Goal: Task Accomplishment & Management: Manage account settings

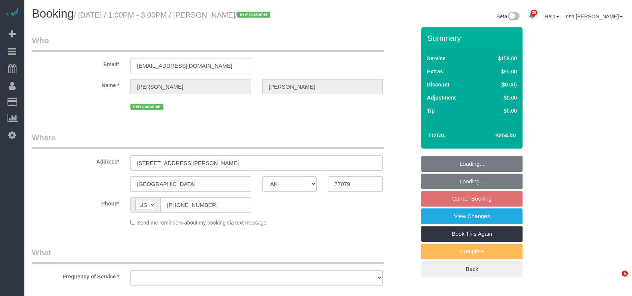
select select "[GEOGRAPHIC_DATA]"
select select "3"
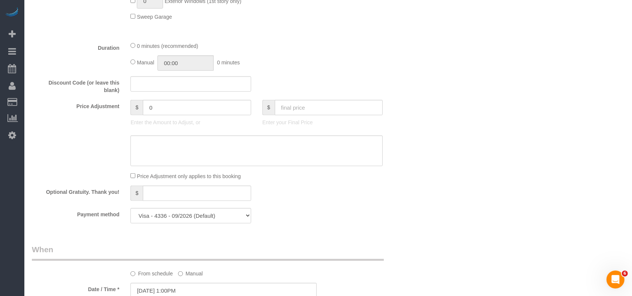
select select "object:10541"
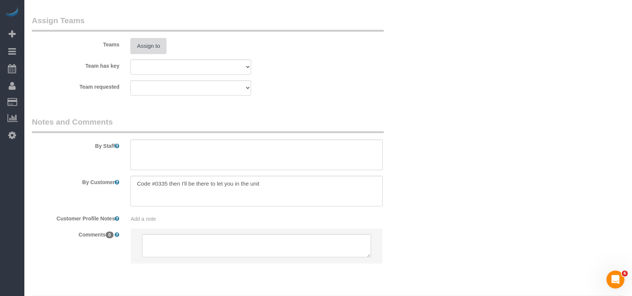
scroll to position [808, 0]
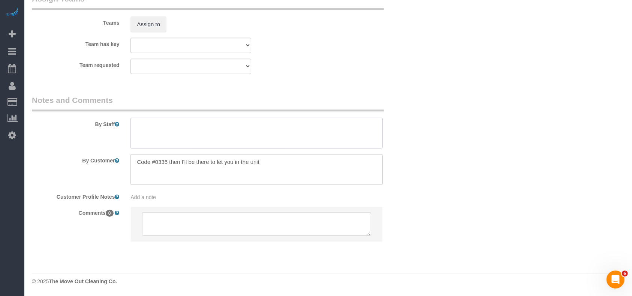
click at [165, 139] on textarea at bounding box center [256, 133] width 252 height 31
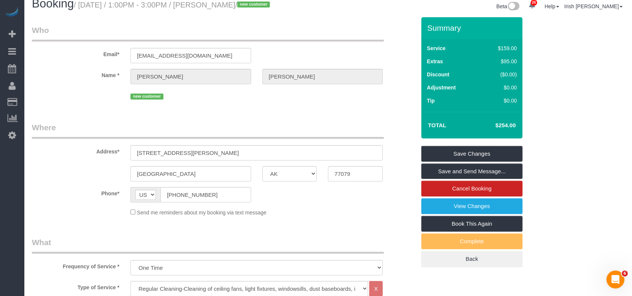
scroll to position [9, 0]
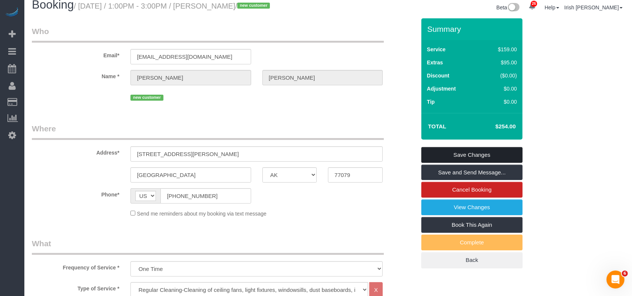
type textarea "* will open at 8-8:30am"
click at [489, 153] on link "Save Changes" at bounding box center [471, 155] width 101 height 16
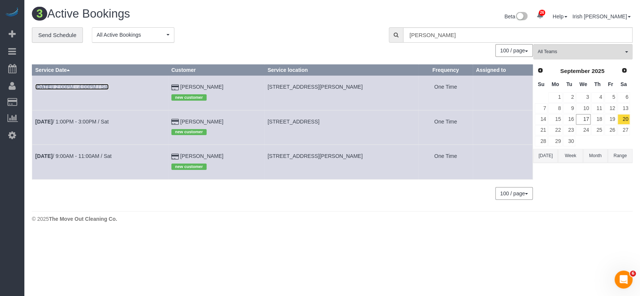
click at [90, 86] on link "[DATE] 2:00PM - 4:00PM / Sat" at bounding box center [71, 87] width 73 height 6
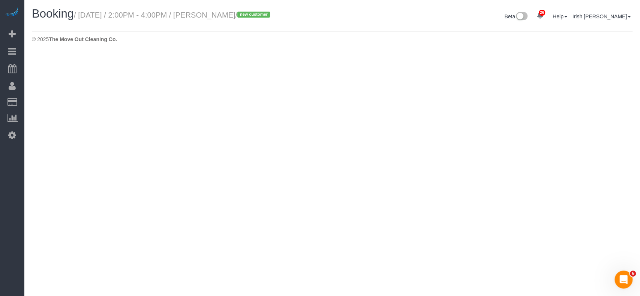
select select "[GEOGRAPHIC_DATA]"
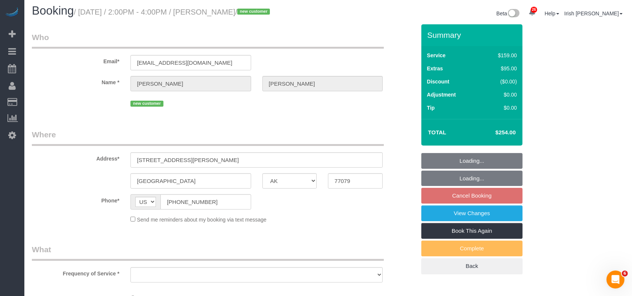
select select "string:fspay-07f48030-744f-4dce-90f8-4e055315e24e"
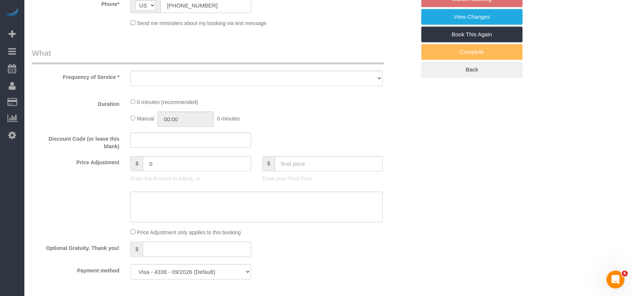
select select "3"
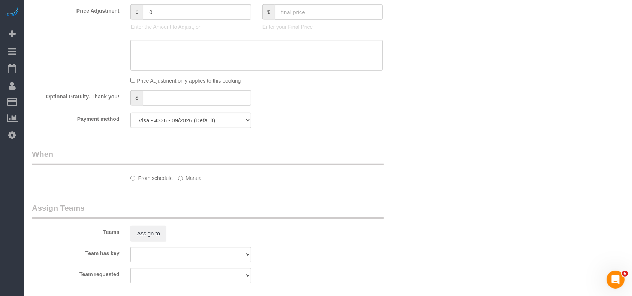
select select "object:11059"
select select "spot218"
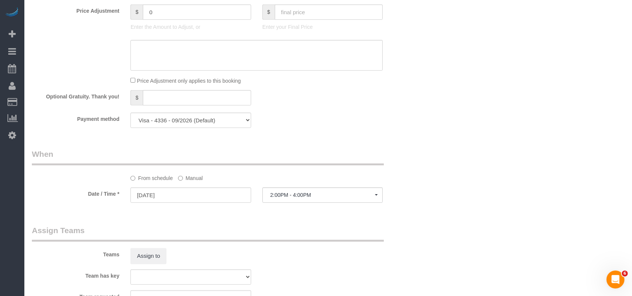
scroll to position [684, 0]
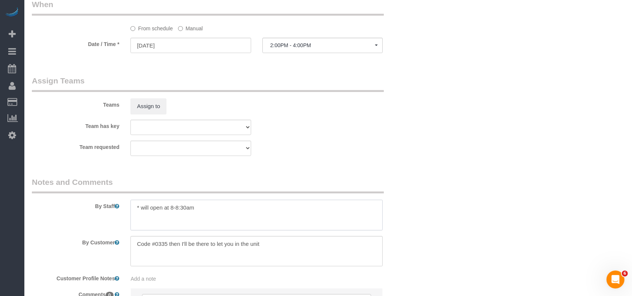
drag, startPoint x: 176, startPoint y: 210, endPoint x: 186, endPoint y: 210, distance: 10.1
click at [186, 210] on textarea at bounding box center [256, 215] width 252 height 31
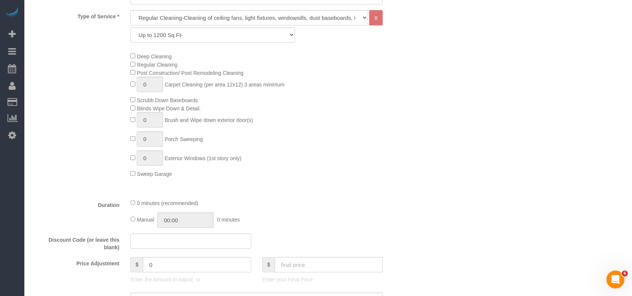
scroll to position [135, 0]
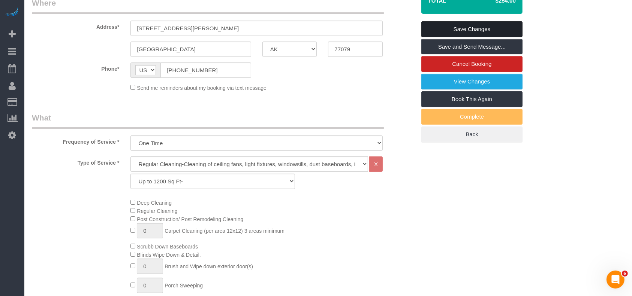
type textarea "* will open at 10am"
click at [456, 28] on link "Save Changes" at bounding box center [471, 29] width 101 height 16
